Goal: Find specific page/section: Find specific page/section

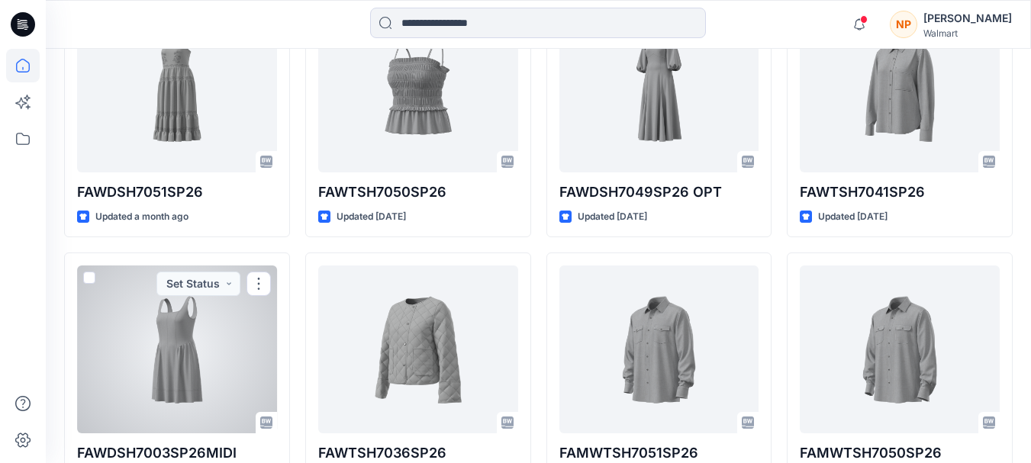
scroll to position [153, 0]
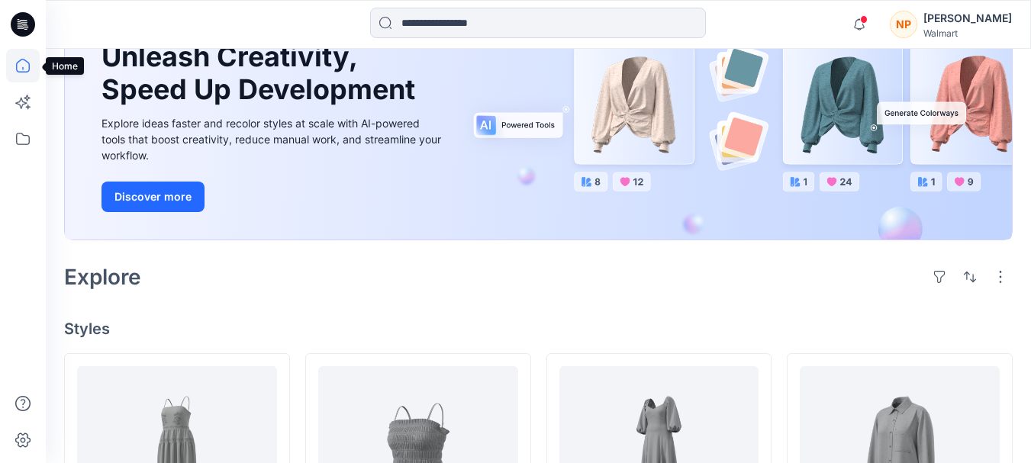
click at [18, 64] on icon at bounding box center [23, 66] width 34 height 34
click at [21, 139] on icon at bounding box center [23, 139] width 34 height 34
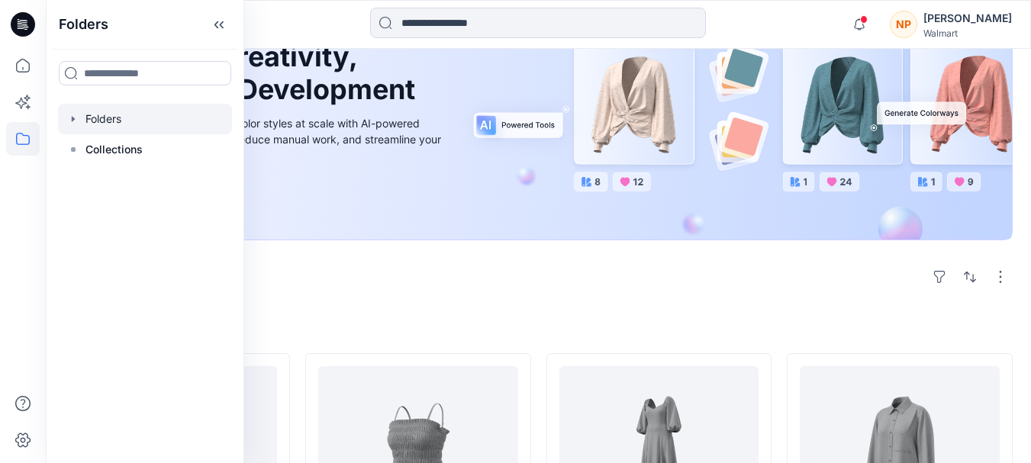
click at [136, 113] on div at bounding box center [145, 119] width 174 height 31
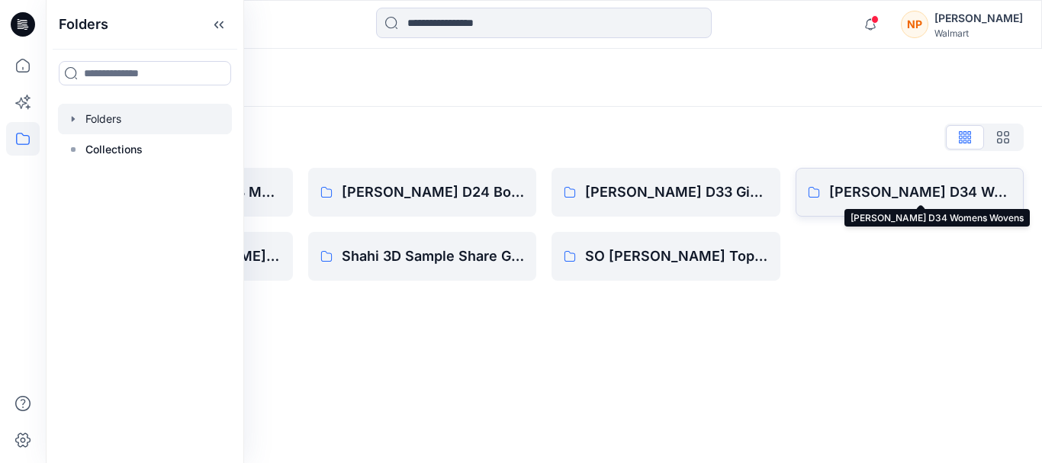
click at [904, 187] on p "[PERSON_NAME] D34 Womens Wovens" at bounding box center [920, 192] width 183 height 21
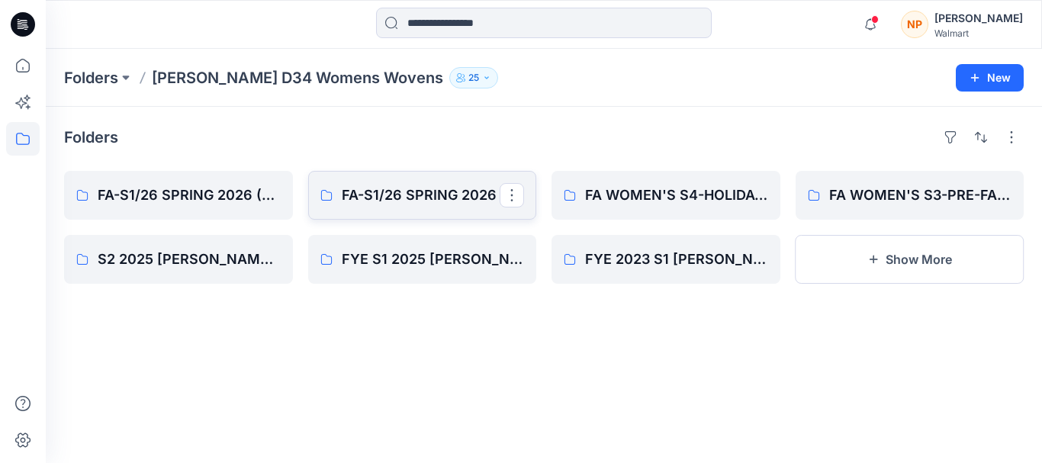
click at [407, 198] on p "FA-S1/26 SPRING 2026" at bounding box center [421, 195] width 159 height 21
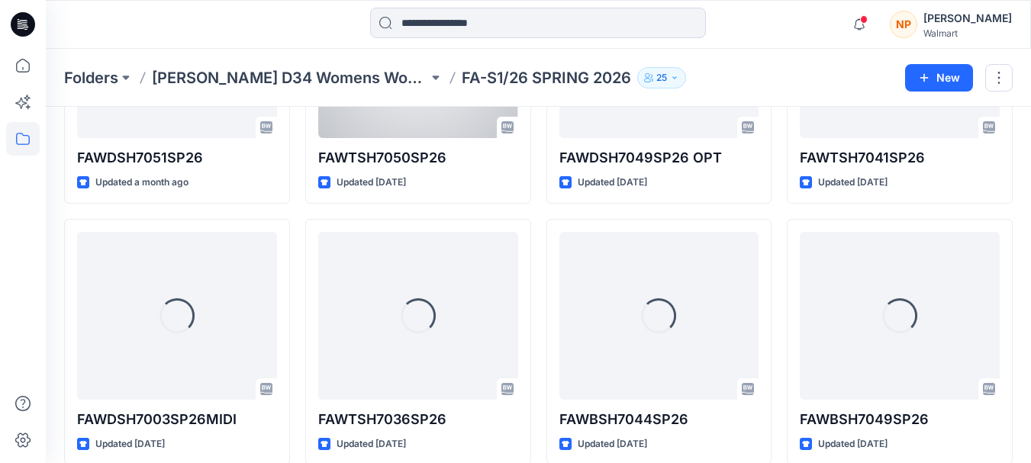
scroll to position [229, 0]
